Goal: Information Seeking & Learning: Learn about a topic

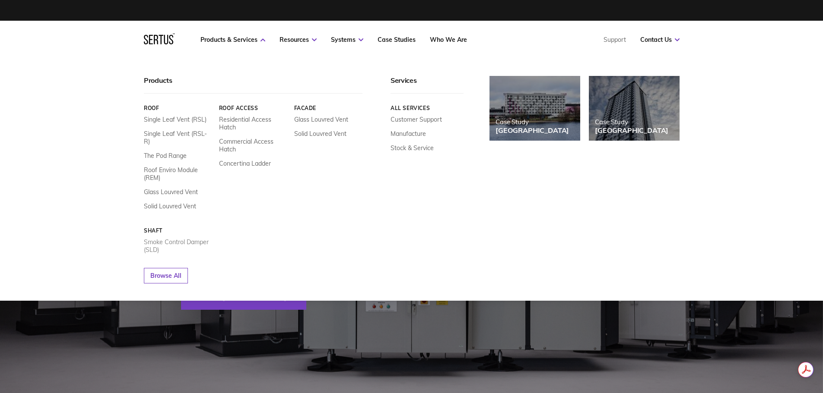
click at [196, 238] on link "Smoke Control Damper (SLD)" at bounding box center [178, 246] width 69 height 16
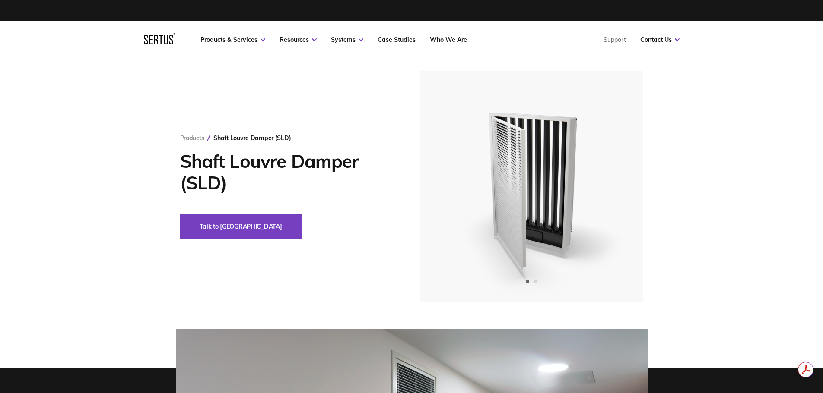
click at [361, 44] on nav "Products & Services Resources Systems Case Studies Who We Are Support Contact U…" at bounding box center [412, 40] width 536 height 38
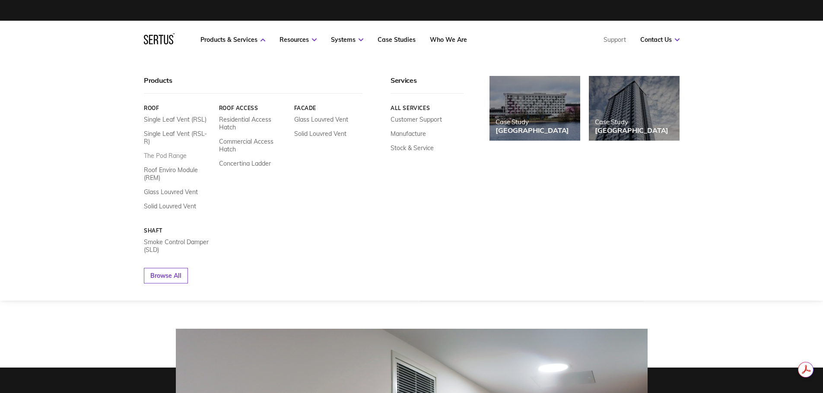
click at [171, 152] on link "The Pod Range" at bounding box center [165, 156] width 43 height 8
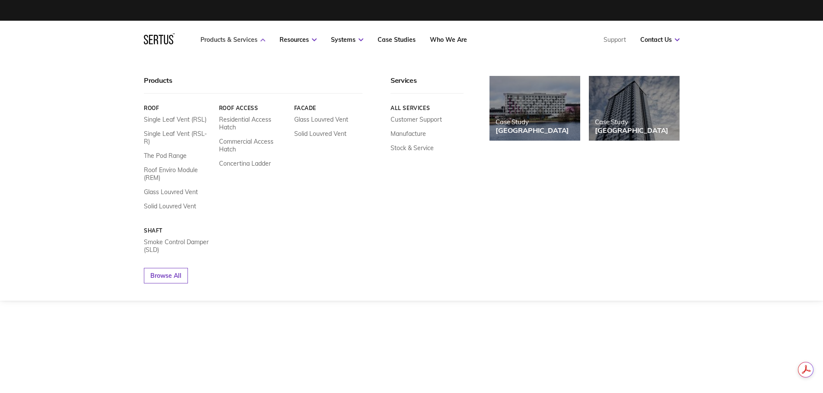
click at [261, 41] on icon at bounding box center [262, 39] width 5 height 3
click at [177, 123] on link "Single Leaf Vent (RSL)" at bounding box center [175, 120] width 63 height 8
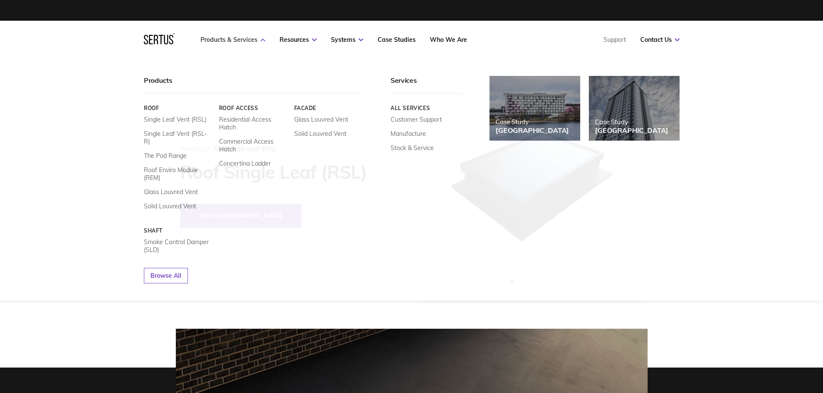
click at [264, 41] on link "Products & Services" at bounding box center [232, 40] width 65 height 8
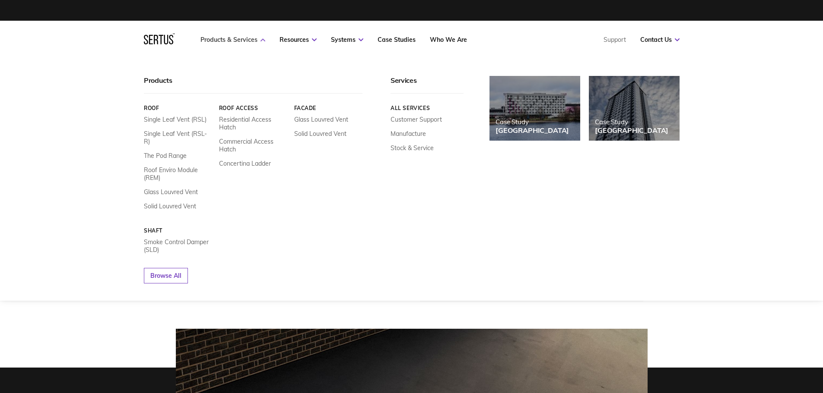
click at [260, 39] on icon at bounding box center [262, 39] width 5 height 3
click at [191, 133] on link "Single Leaf Vent (RSL-R)" at bounding box center [178, 138] width 69 height 16
